Goal: Submit feedback/report problem

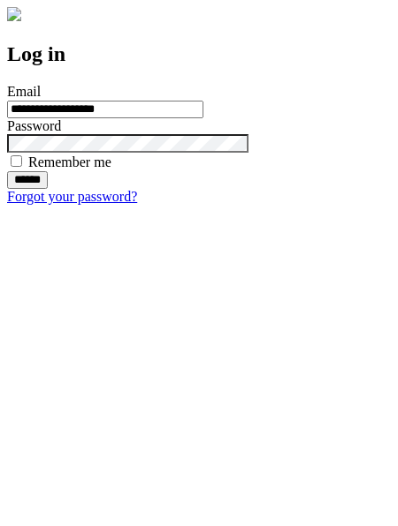
click at [48, 189] on input "******" at bounding box center [27, 180] width 41 height 18
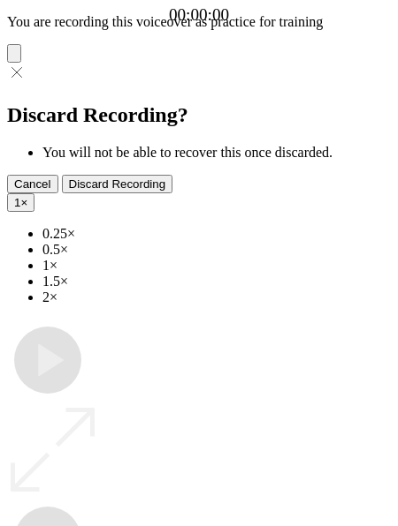
type input "**********"
